Goal: Task Accomplishment & Management: Complete application form

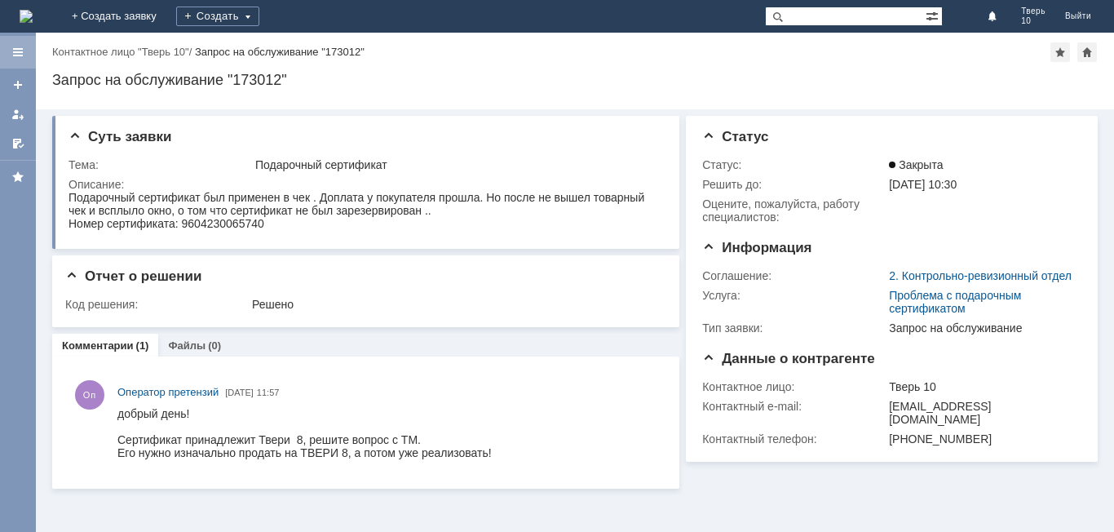
click at [16, 51] on div at bounding box center [17, 52] width 13 height 13
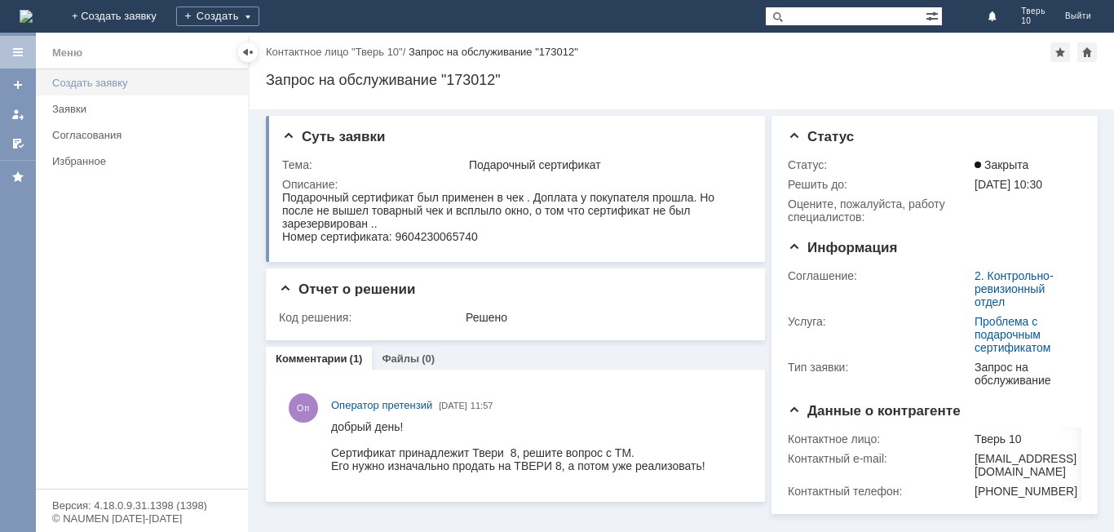
click at [98, 82] on div "Создать заявку" at bounding box center [145, 83] width 186 height 12
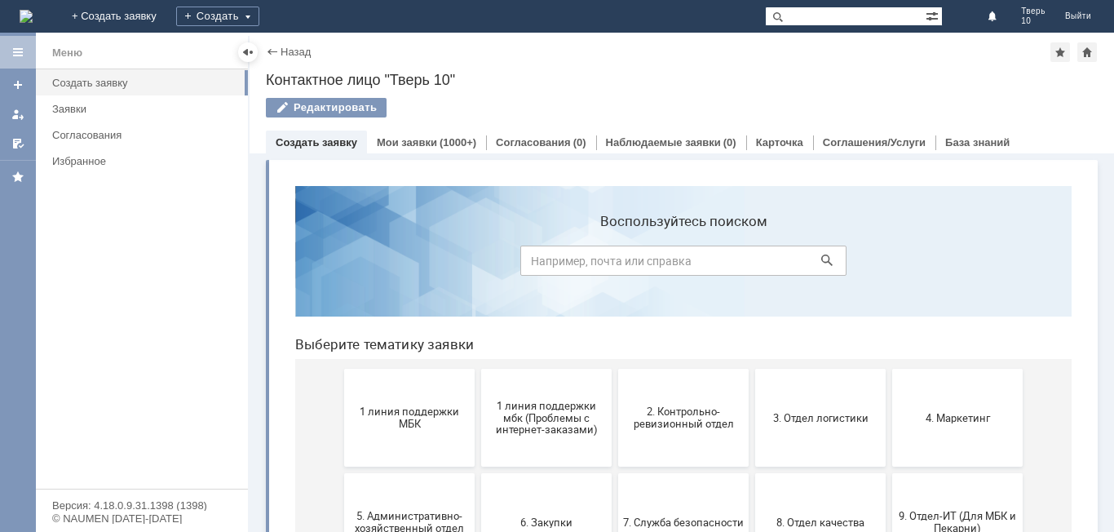
click at [312, 139] on link "Создать заявку" at bounding box center [317, 142] width 82 height 12
click at [300, 148] on link "Создать заявку" at bounding box center [317, 142] width 82 height 12
click at [77, 109] on div "Заявки" at bounding box center [145, 109] width 186 height 12
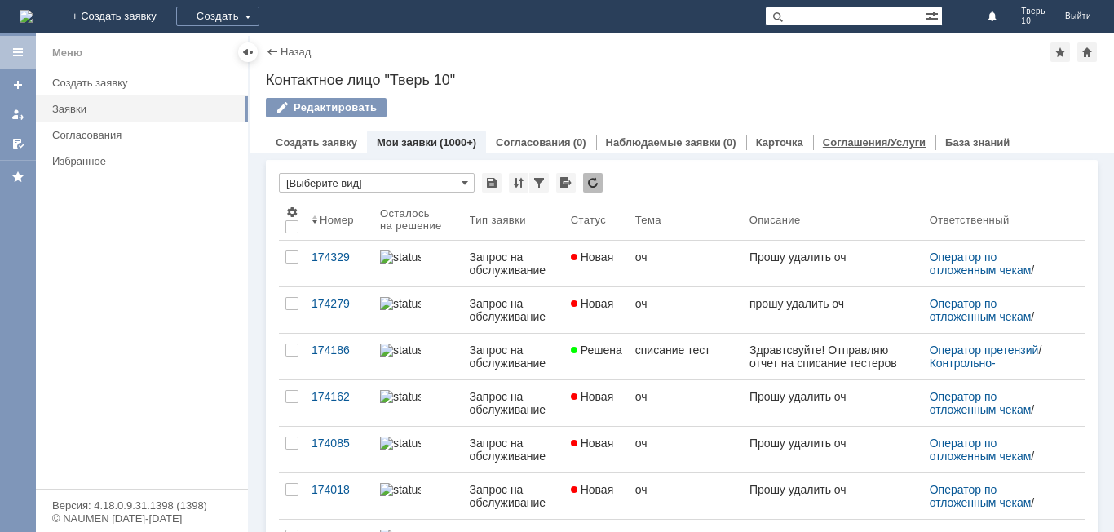
click at [864, 139] on link "Соглашения/Услуги" at bounding box center [874, 142] width 103 height 12
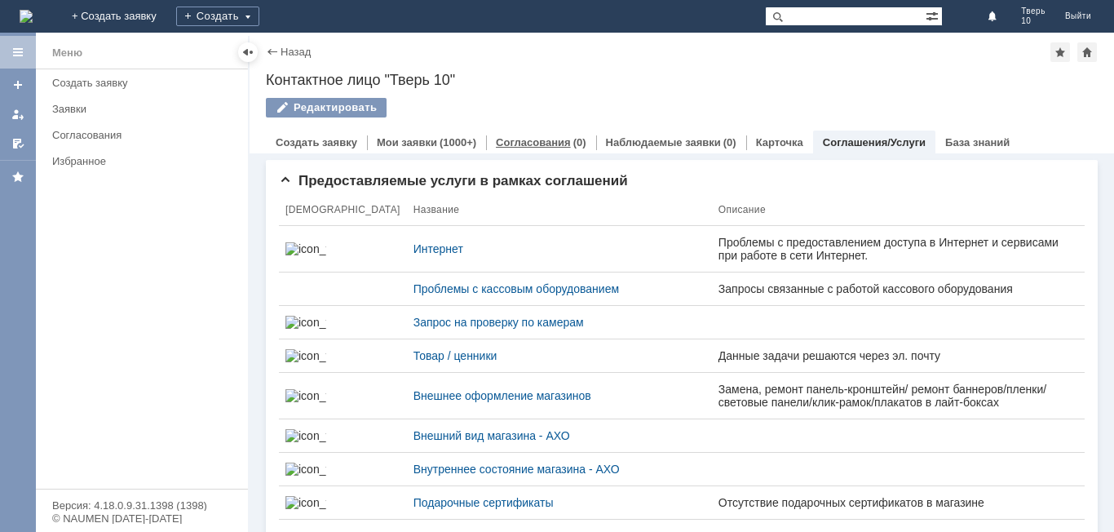
click at [518, 142] on link "Согласования" at bounding box center [533, 142] width 75 height 12
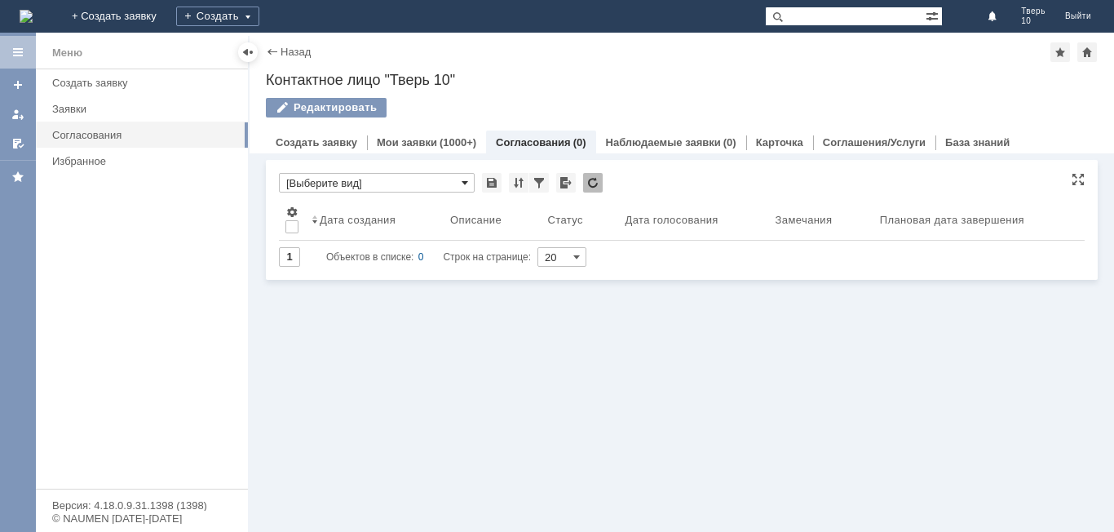
click at [468, 181] on span at bounding box center [465, 182] width 7 height 13
click at [340, 179] on input "text" at bounding box center [377, 183] width 196 height 20
click at [358, 209] on span "[Выберите вид]" at bounding box center [377, 209] width 175 height 13
type input "[Выберите вид]"
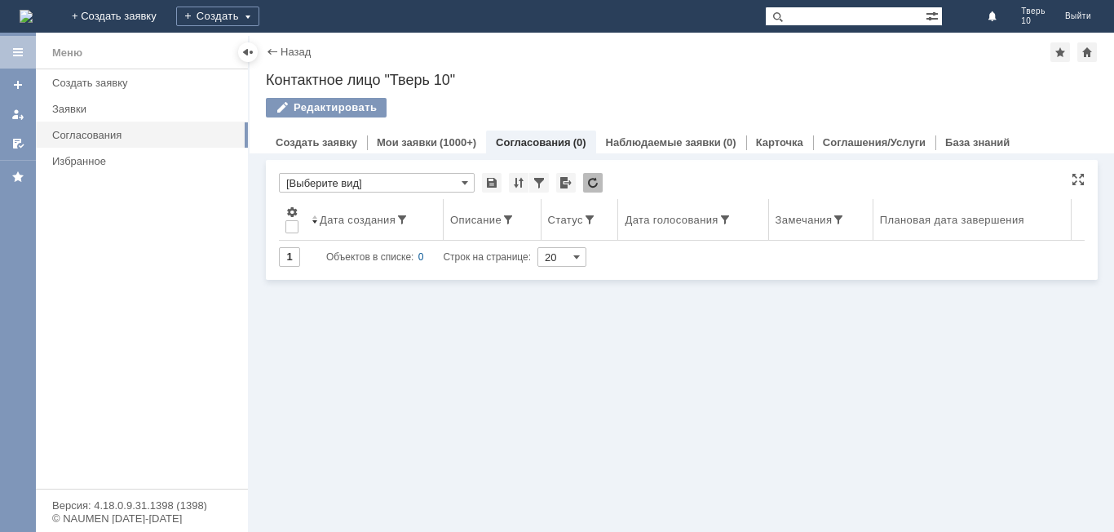
click at [316, 221] on span at bounding box center [315, 219] width 7 height 13
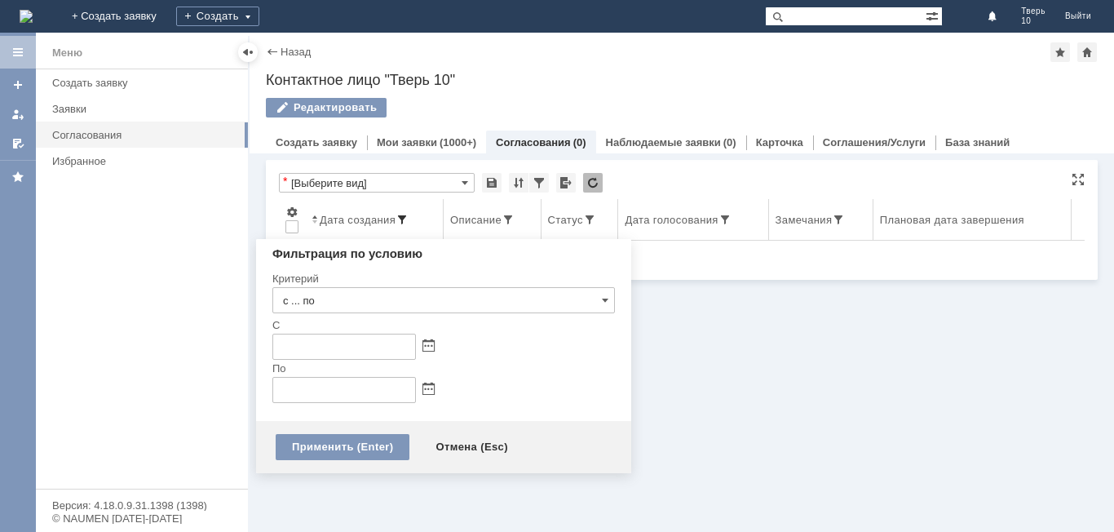
click at [406, 217] on span at bounding box center [402, 219] width 13 height 13
click at [404, 219] on span at bounding box center [402, 219] width 13 height 13
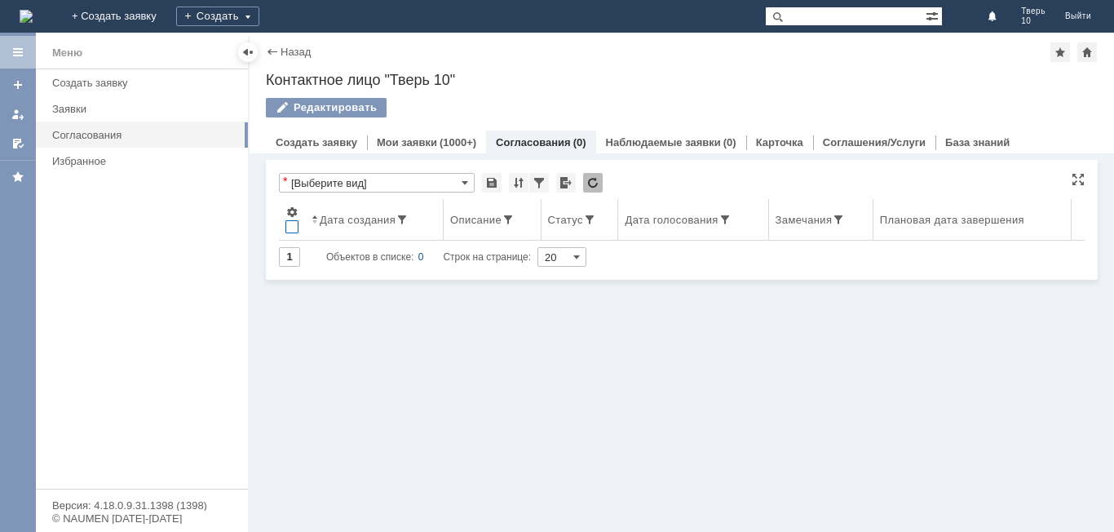
click at [294, 227] on div at bounding box center [291, 226] width 13 height 13
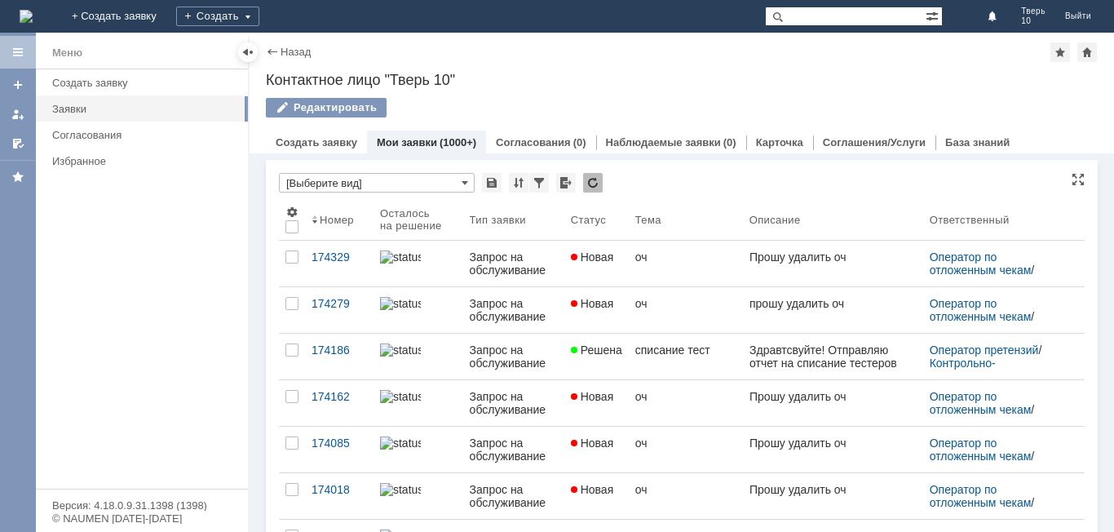
click at [415, 180] on input "[Выберите вид]" at bounding box center [377, 183] width 196 height 20
click at [415, 180] on input "text" at bounding box center [377, 183] width 196 height 20
click at [694, 183] on div "*" at bounding box center [682, 183] width 806 height 21
type input "[Выберите вид]"
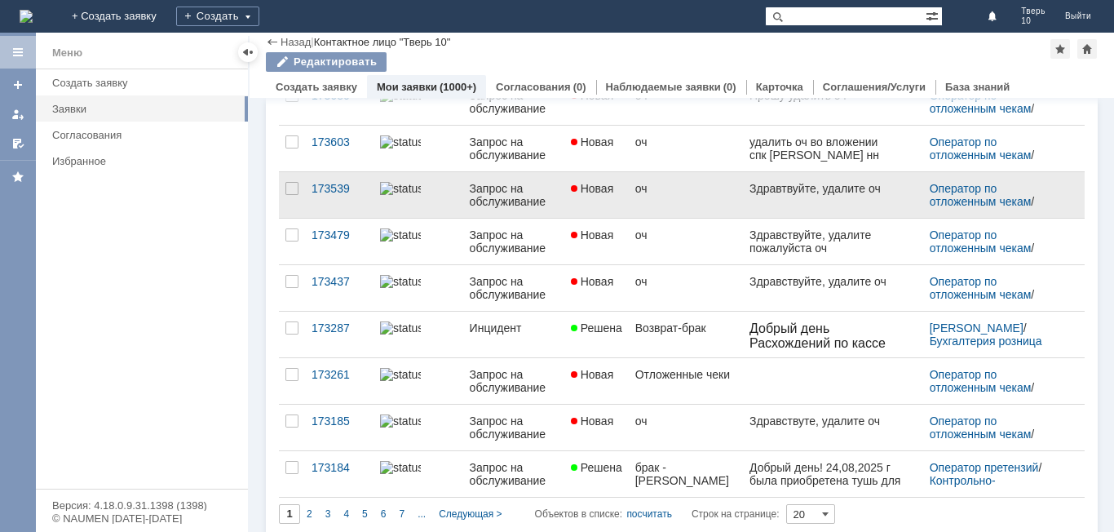
scroll to position [629, 0]
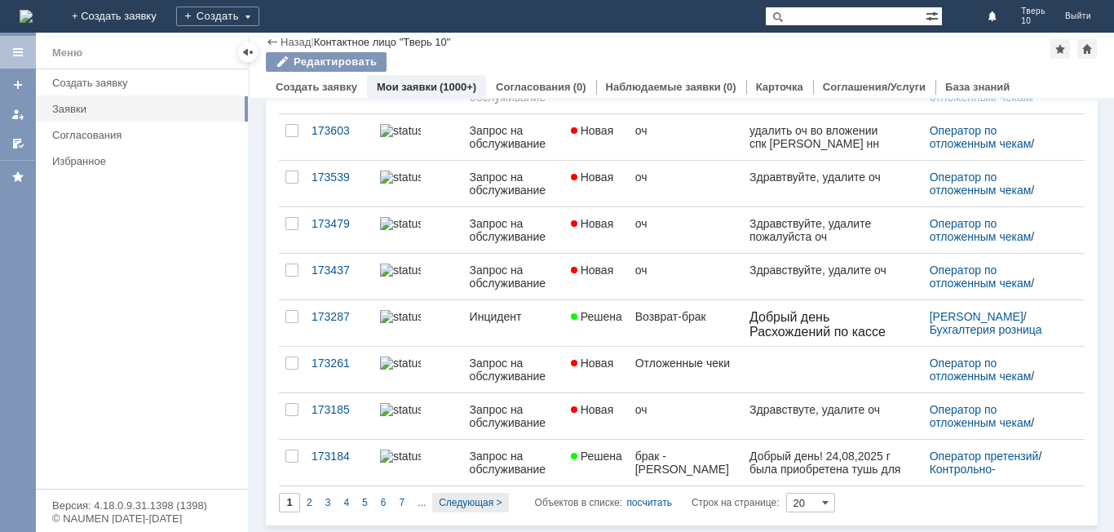
click at [474, 502] on span "Следующая >" at bounding box center [470, 502] width 63 height 11
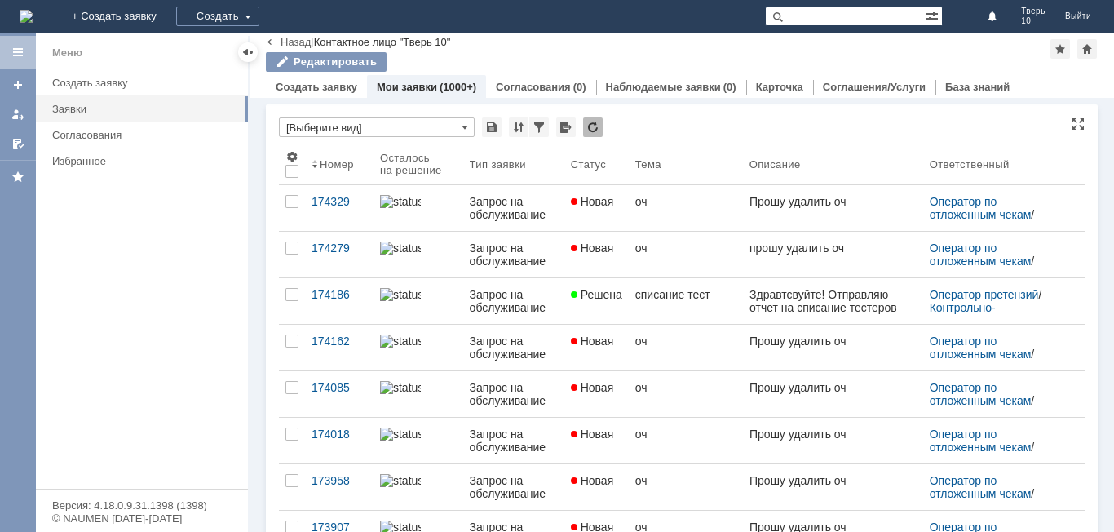
type input "2"
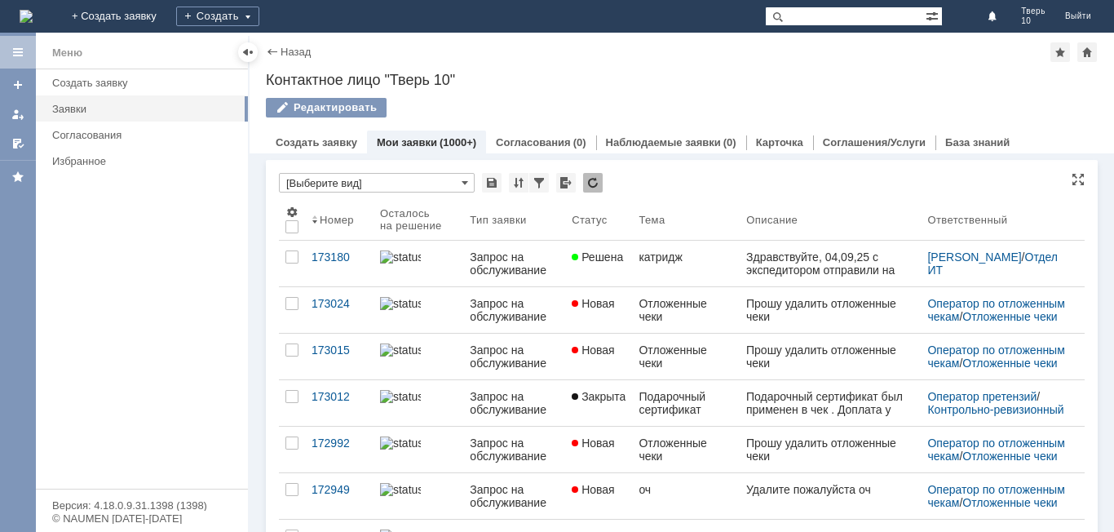
click at [386, 177] on input "[Выберите вид]" at bounding box center [377, 183] width 196 height 20
click at [517, 99] on div "Редактировать" at bounding box center [682, 115] width 832 height 34
type input "[Выберите вид]"
click at [74, 108] on div "Заявки" at bounding box center [145, 109] width 186 height 12
click at [863, 139] on link "Соглашения/Услуги" at bounding box center [874, 142] width 103 height 12
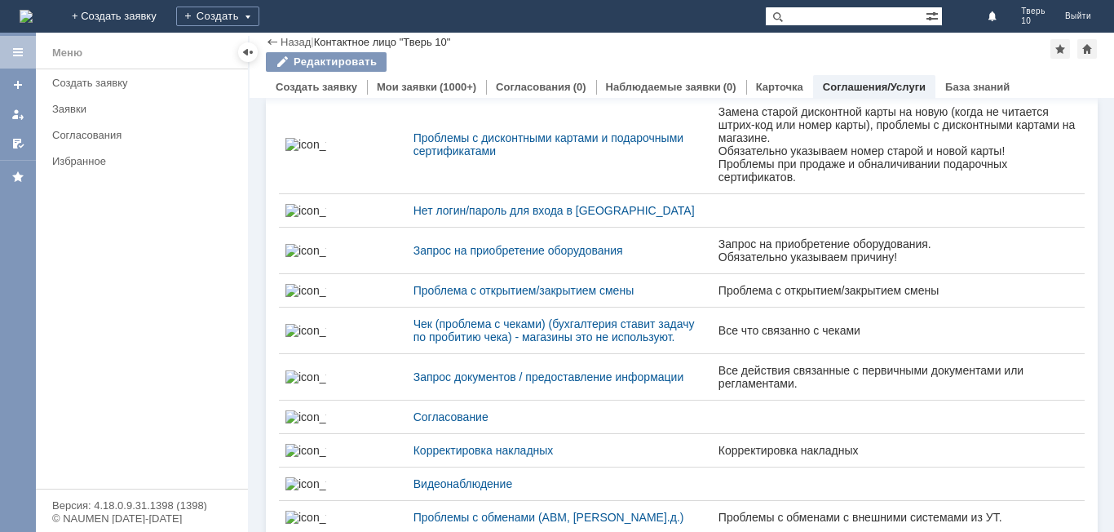
scroll to position [652, 0]
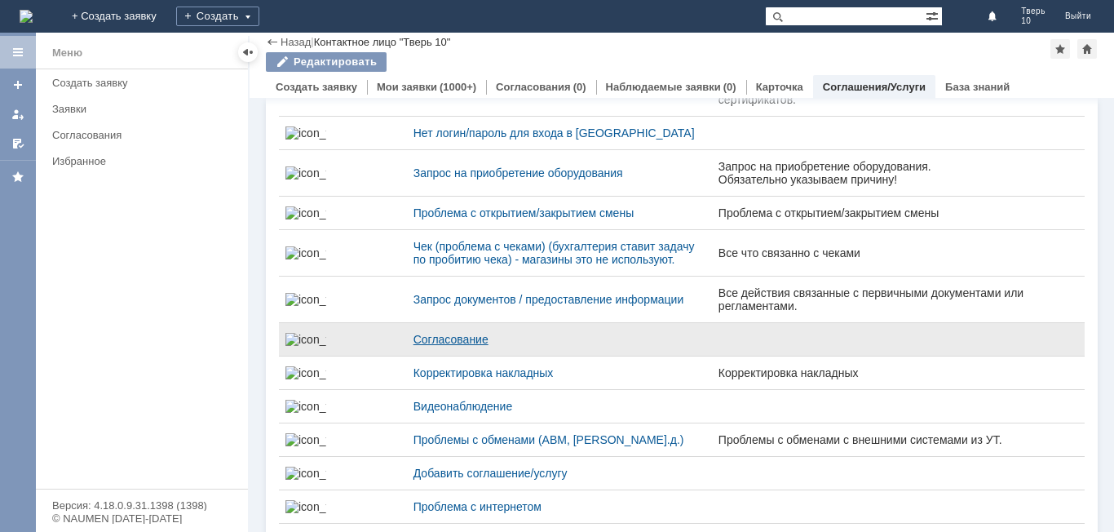
click at [413, 346] on div "Согласование" at bounding box center [559, 339] width 292 height 13
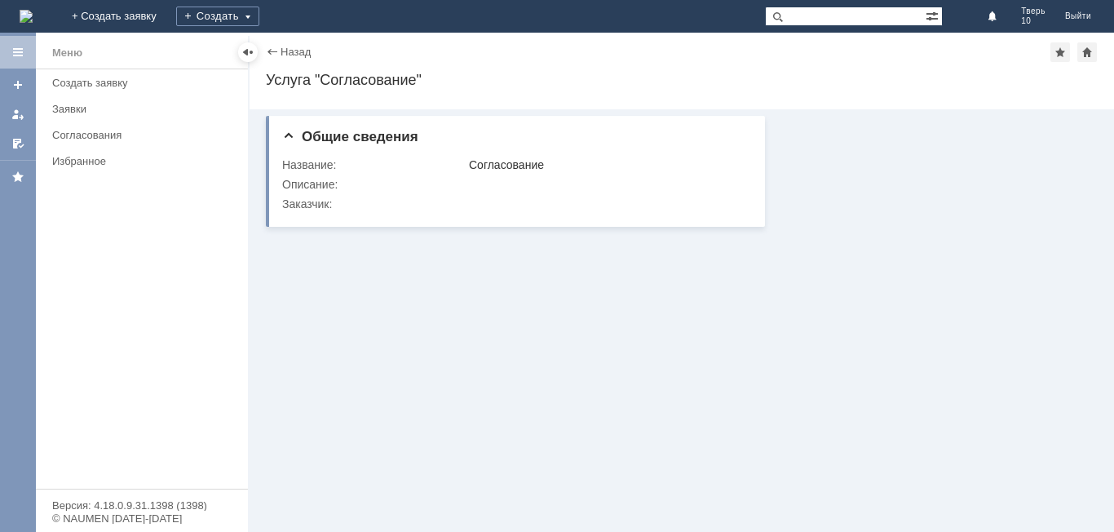
click at [273, 52] on div "Назад" at bounding box center [288, 52] width 45 height 12
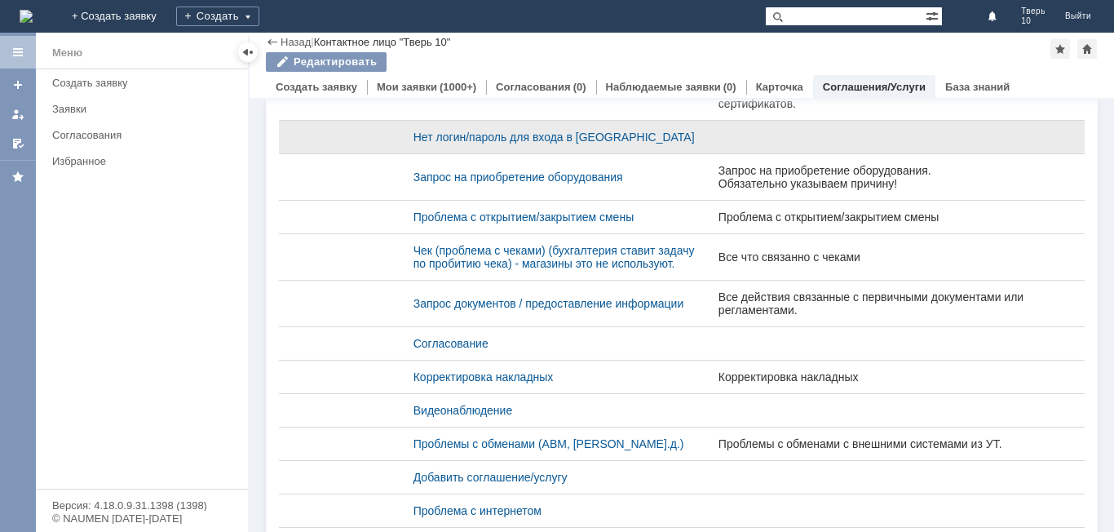
scroll to position [652, 0]
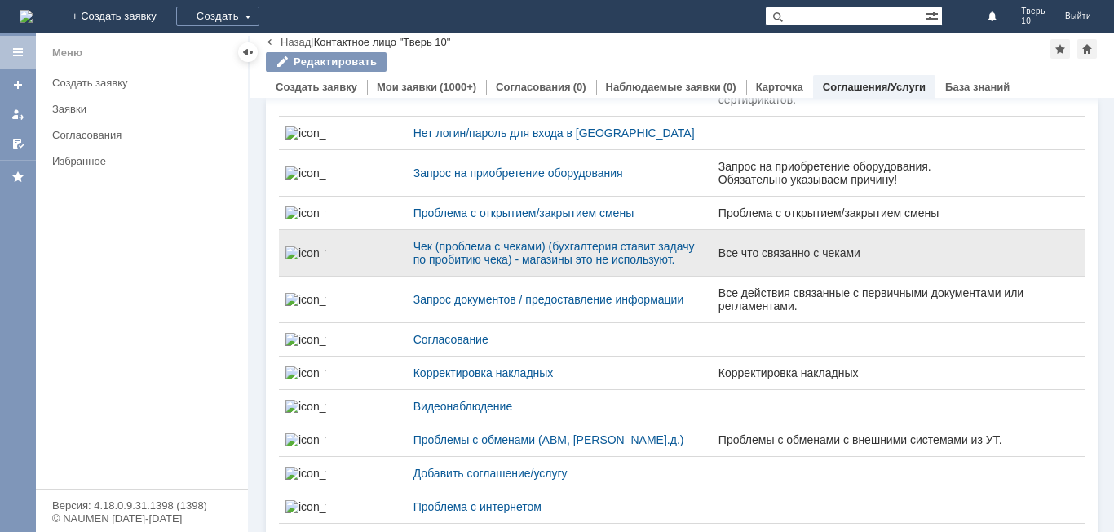
click at [718, 259] on div "Все что связанно с чеками" at bounding box center [898, 252] width 360 height 13
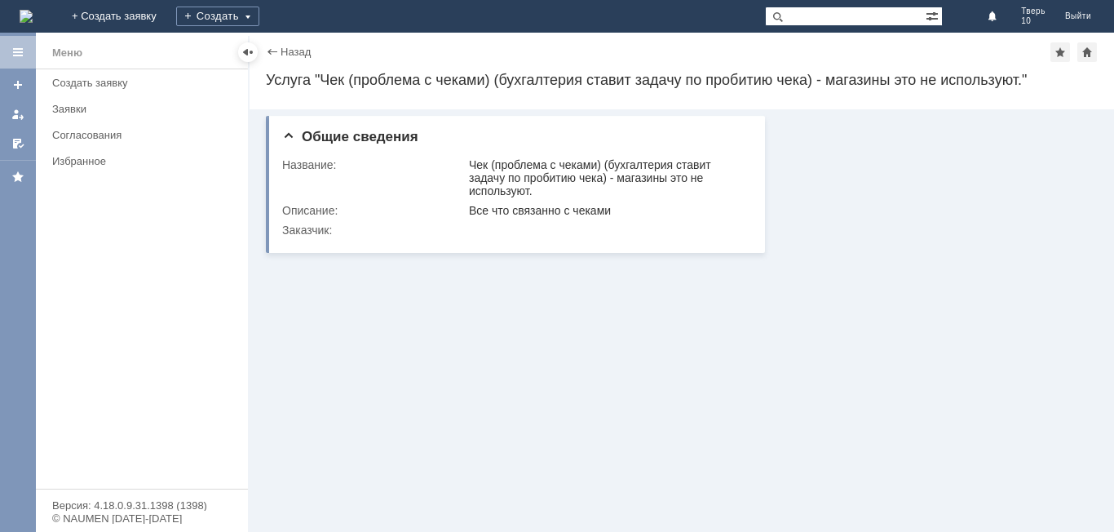
click at [268, 56] on div "Назад" at bounding box center [288, 52] width 45 height 12
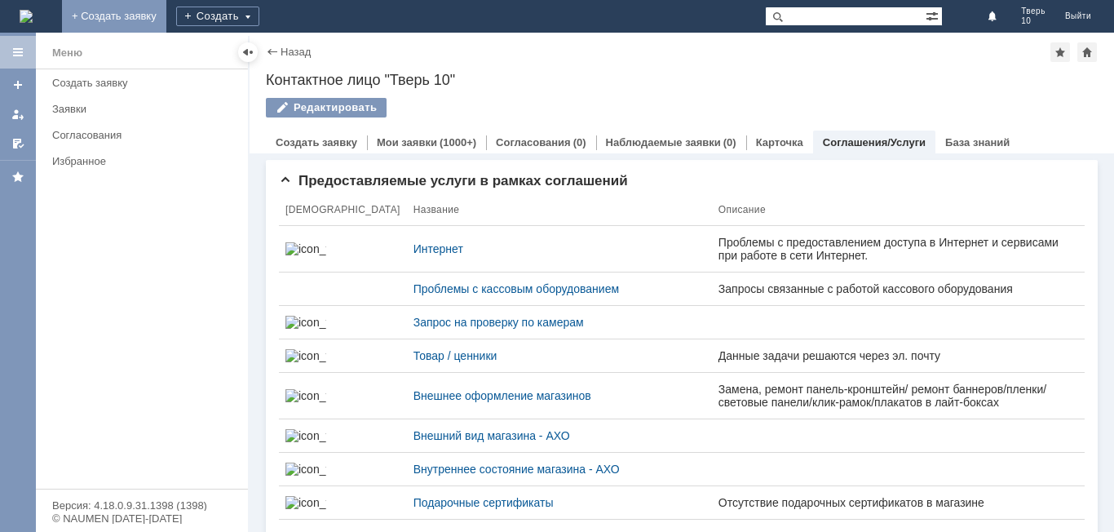
click at [166, 12] on link "+ Создать заявку" at bounding box center [114, 16] width 104 height 33
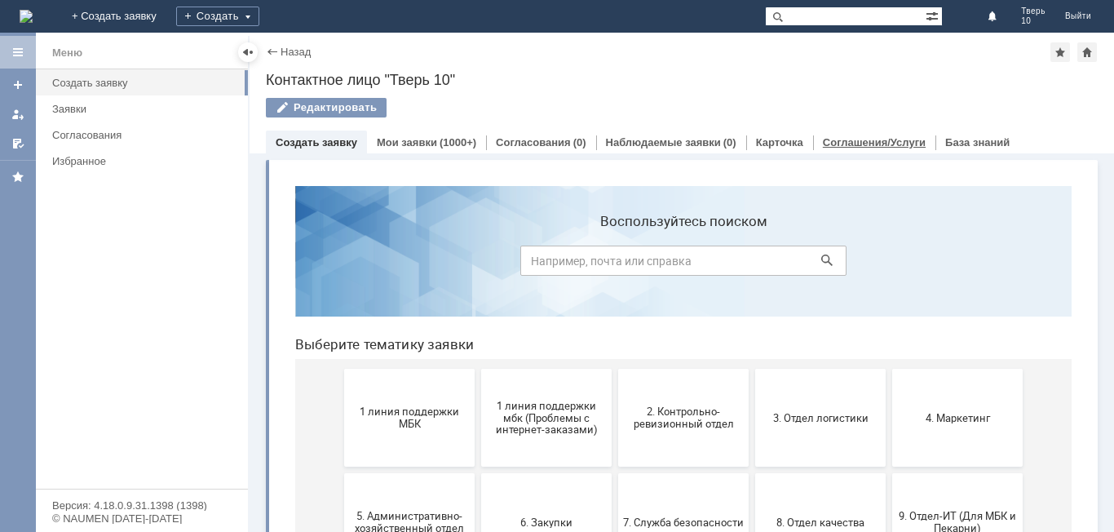
click at [895, 144] on link "Соглашения/Услуги" at bounding box center [874, 142] width 103 height 12
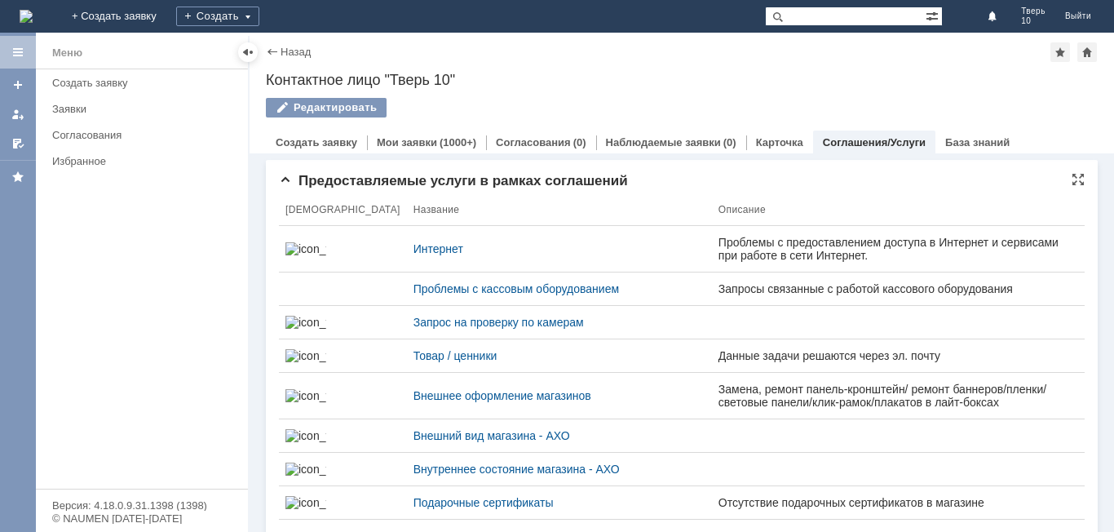
click at [166, 21] on link "+ Создать заявку" at bounding box center [114, 16] width 104 height 33
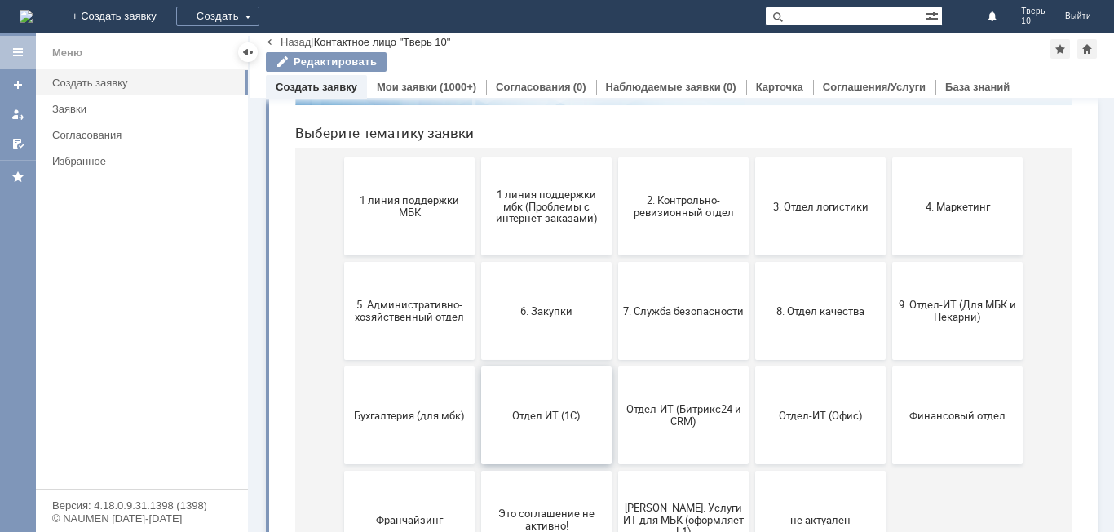
scroll to position [74, 0]
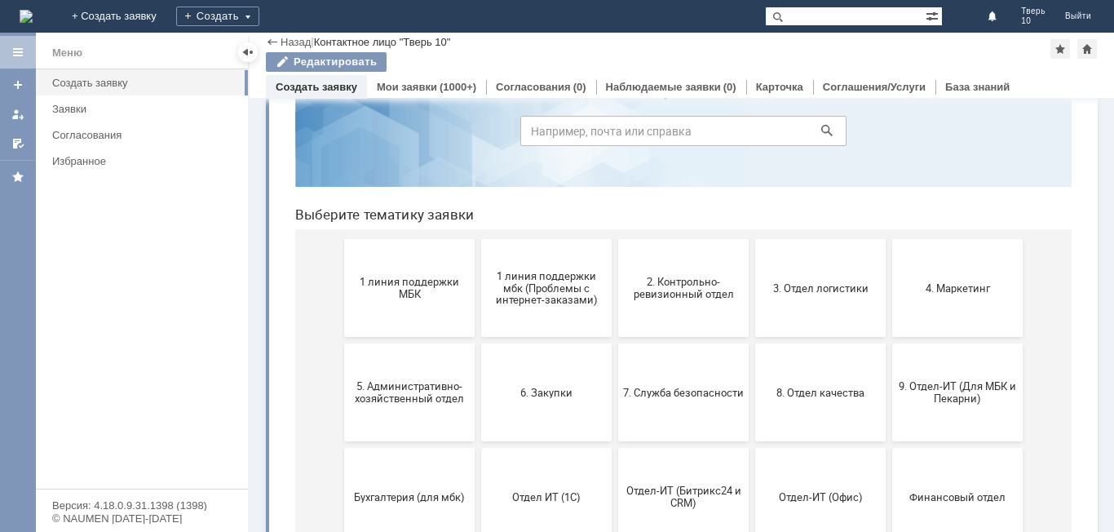
click at [732, 130] on input at bounding box center [683, 131] width 326 height 30
type input "отлож"
click at [821, 128] on icon at bounding box center [826, 130] width 11 height 11
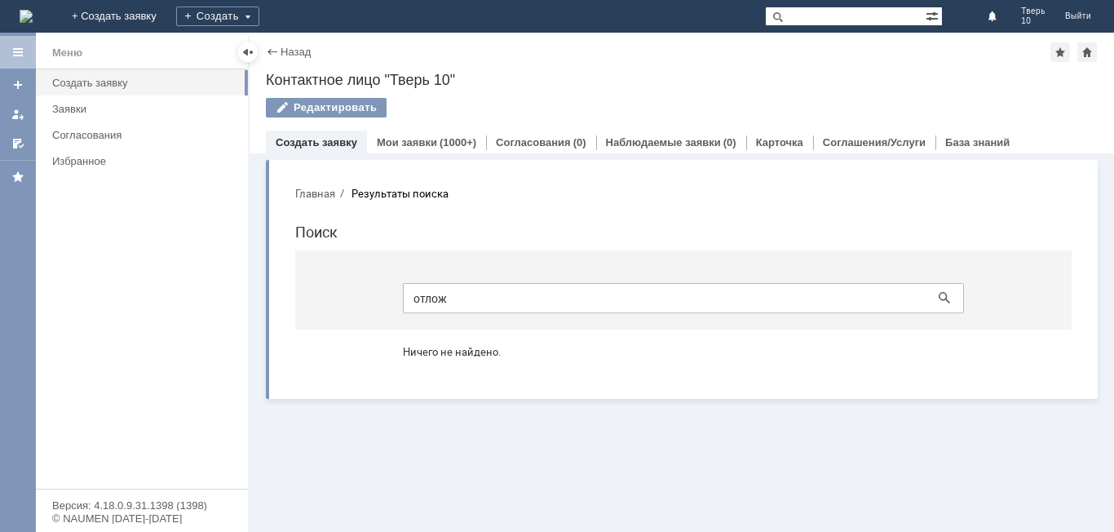
click at [372, 308] on section "отлож" at bounding box center [683, 289] width 776 height 79
click at [285, 53] on link "Назад" at bounding box center [296, 52] width 30 height 12
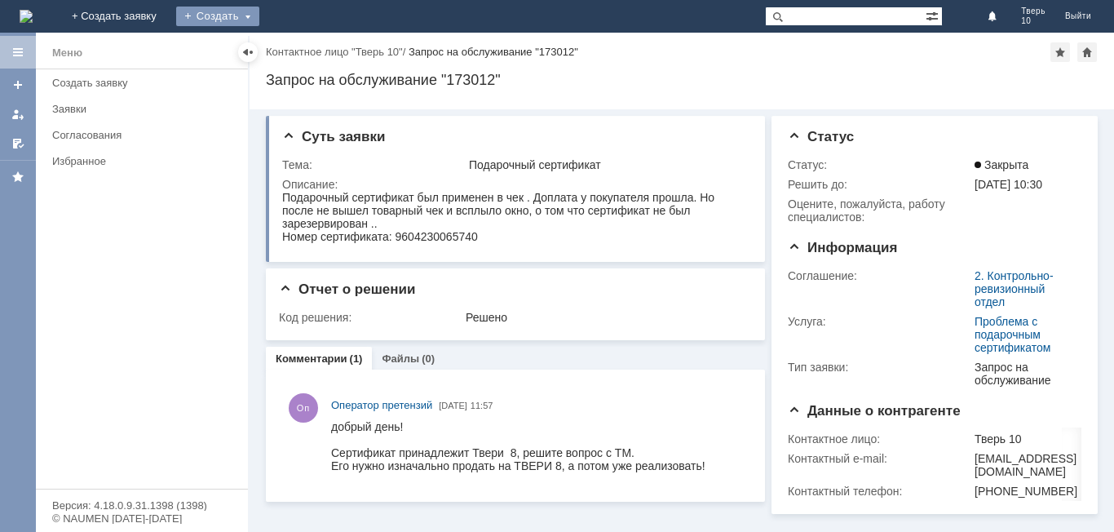
click at [259, 20] on div "Создать" at bounding box center [217, 17] width 83 height 20
click at [303, 46] on link "Заявка" at bounding box center [241, 49] width 124 height 20
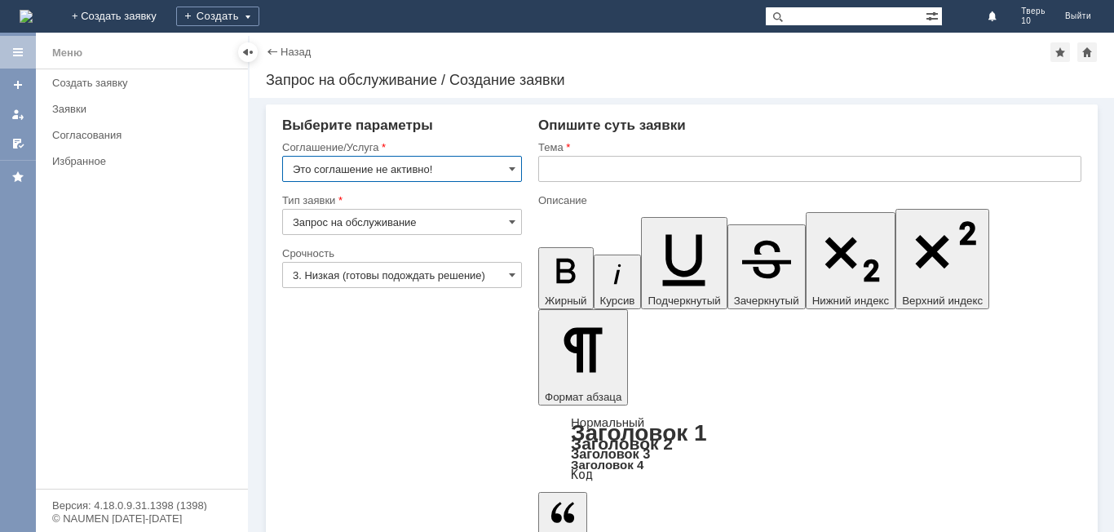
click at [517, 165] on input "Это соглашение не активно!" at bounding box center [402, 169] width 240 height 26
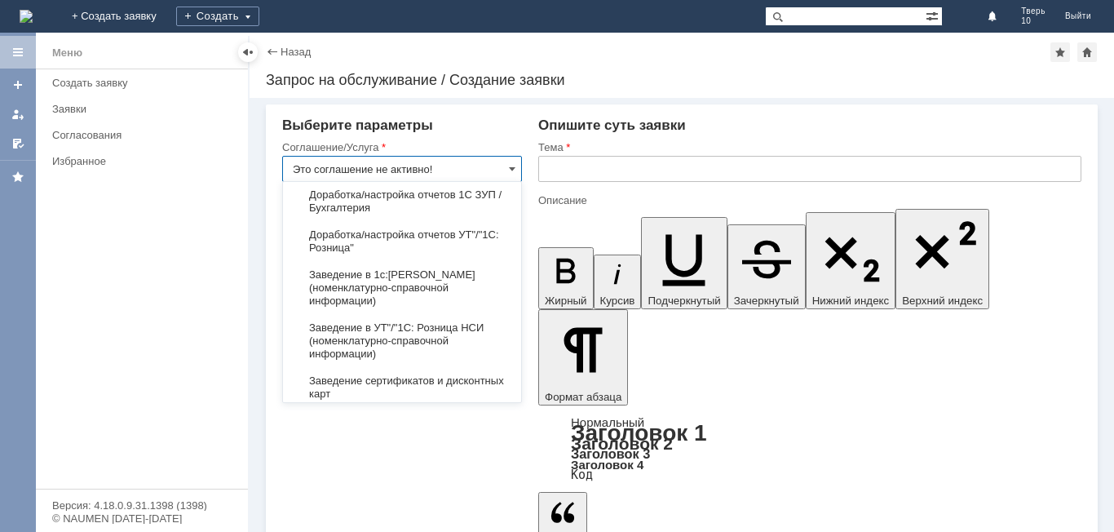
scroll to position [2433, 0]
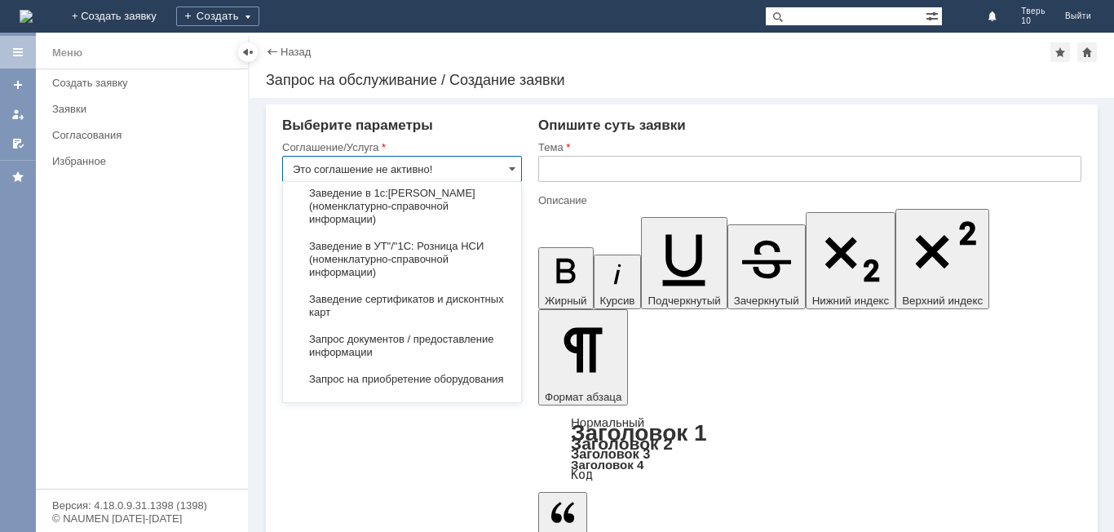
drag, startPoint x: 387, startPoint y: 161, endPoint x: 257, endPoint y: 157, distance: 130.5
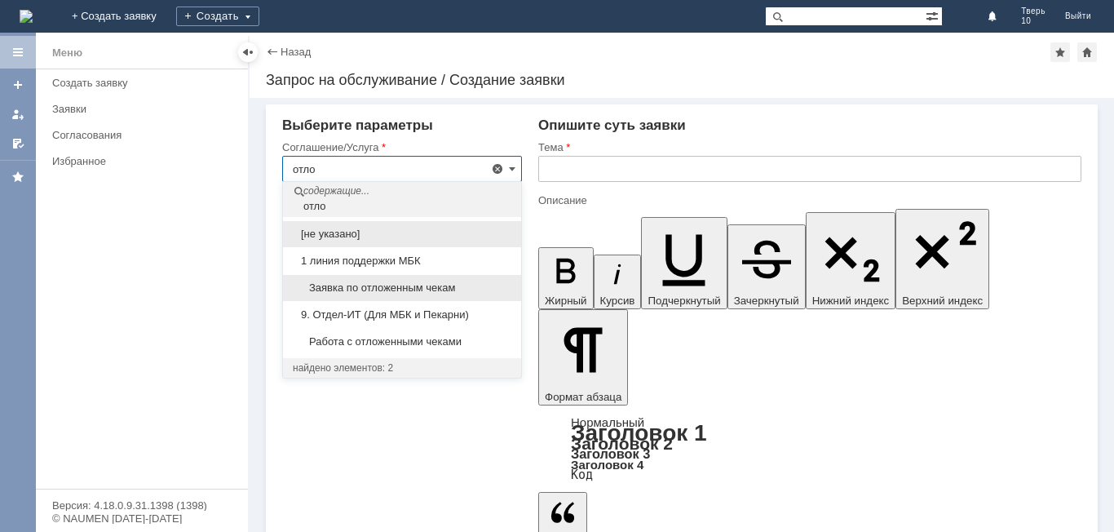
click at [375, 285] on span "Заявка по отложенным чекам" at bounding box center [402, 287] width 219 height 13
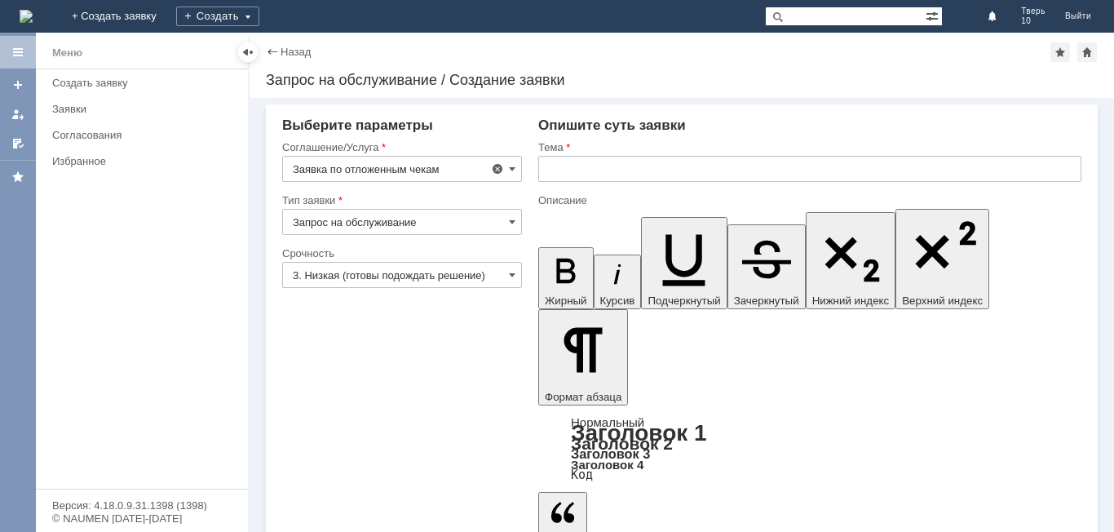
type input "Заявка по отложенным чекам"
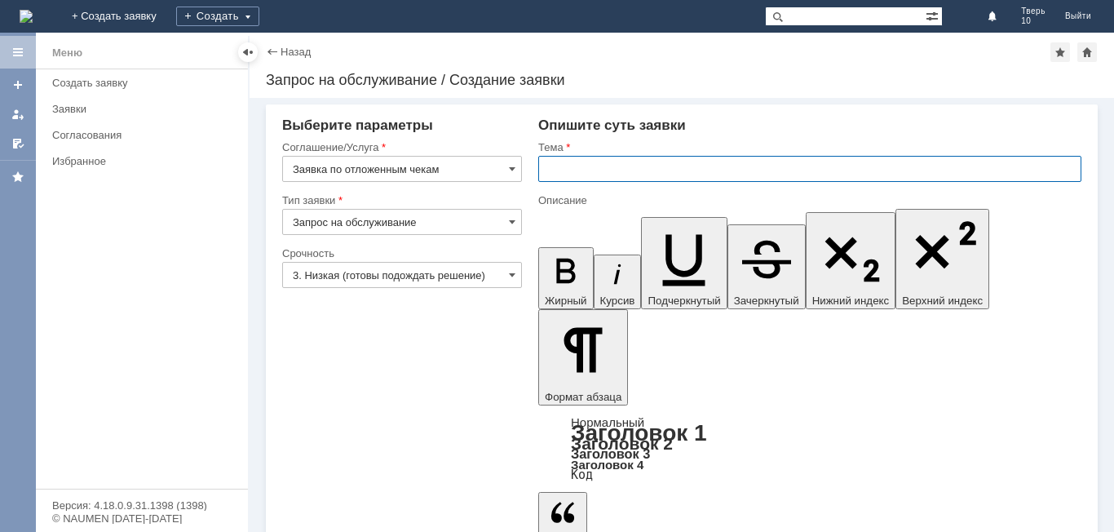
click at [577, 171] on input "text" at bounding box center [809, 169] width 543 height 26
click at [608, 166] on input "text" at bounding box center [809, 169] width 543 height 26
type input "удалит"
